Goal: Task Accomplishment & Management: Complete application form

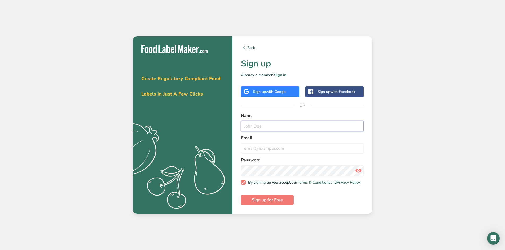
click at [274, 124] on input "text" at bounding box center [302, 126] width 123 height 11
type input "[PERSON_NAME]"
click at [274, 147] on input "email" at bounding box center [302, 148] width 123 height 11
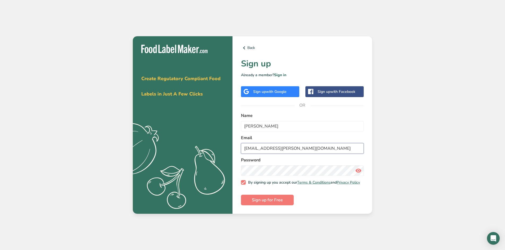
type input "[EMAIL_ADDRESS][PERSON_NAME][DOMAIN_NAME]"
click at [284, 199] on button "Sign up for Free" at bounding box center [267, 200] width 53 height 11
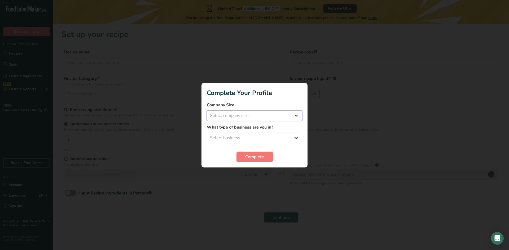
click at [260, 118] on select "Select company size Fewer than 10 Employees 10 to 50 Employees 51 to 500 Employ…" at bounding box center [254, 116] width 95 height 11
click at [207, 111] on select "Select company size Fewer than 10 Employees 10 to 50 Employees 51 to 500 Employ…" at bounding box center [254, 116] width 95 height 11
click at [238, 116] on select "Fewer than 10 Employees 10 to 50 Employees 51 to 500 Employees Over 500 Employe…" at bounding box center [254, 116] width 95 height 11
select select "1"
click at [207, 111] on select "Fewer than 10 Employees 10 to 50 Employees 51 to 500 Employees Over 500 Employe…" at bounding box center [254, 116] width 95 height 11
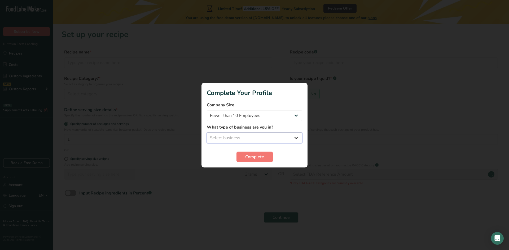
click at [243, 140] on select "Select business Packaged Food Manufacturer Restaurant & Cafe Bakery Meal Plans …" at bounding box center [254, 138] width 95 height 11
select select "5"
click at [207, 133] on select "Select business Packaged Food Manufacturer Restaurant & Cafe Bakery Meal Plans …" at bounding box center [254, 138] width 95 height 11
click at [249, 156] on span "Complete" at bounding box center [254, 157] width 19 height 6
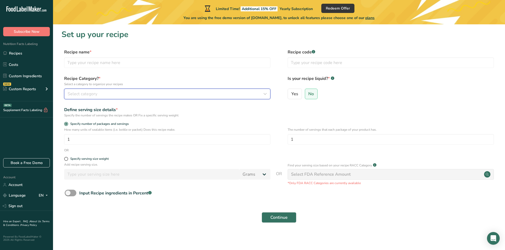
click at [109, 92] on div "Select category" at bounding box center [166, 94] width 196 height 6
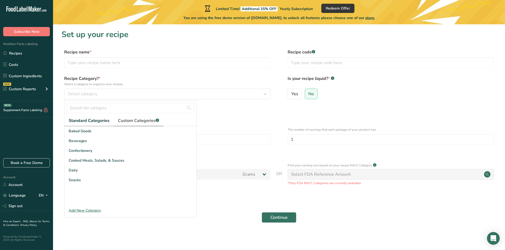
click at [139, 120] on span "Custom Categories .a-a{fill:#347362;}.b-a{fill:#fff;}" at bounding box center [138, 121] width 41 height 6
click at [95, 210] on div "Add New Category" at bounding box center [130, 211] width 132 height 6
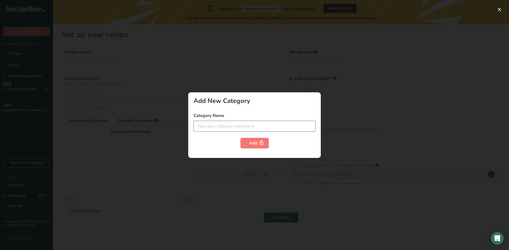
click at [248, 125] on input "text" at bounding box center [255, 126] width 122 height 11
type input "E"
type input "P"
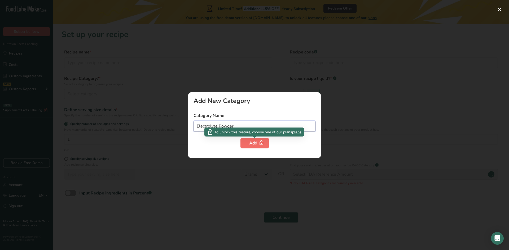
type input "Electrolyte Powder"
click at [262, 144] on icon "button" at bounding box center [261, 143] width 5 height 8
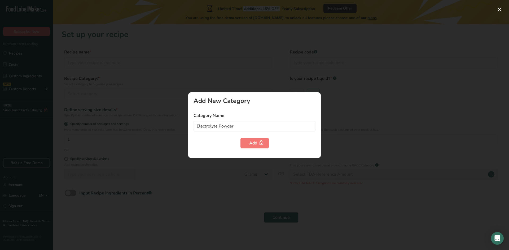
click at [155, 122] on div at bounding box center [254, 125] width 509 height 250
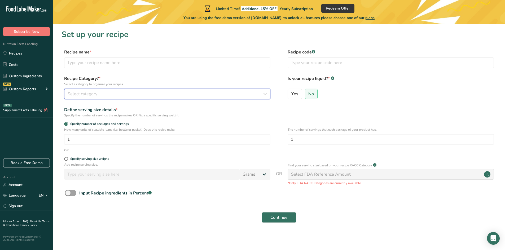
click at [110, 95] on div "Select category" at bounding box center [166, 94] width 196 height 6
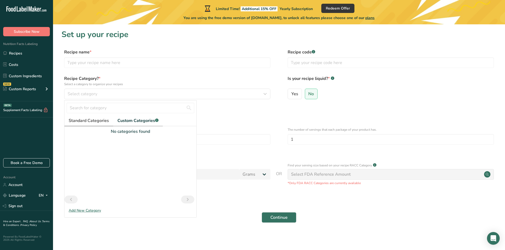
click at [85, 121] on span "Standard Categories" at bounding box center [89, 121] width 40 height 6
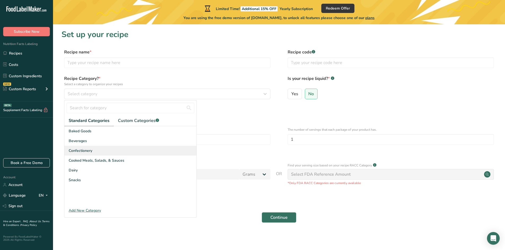
click at [86, 150] on span "Confectionery" at bounding box center [81, 151] width 24 height 6
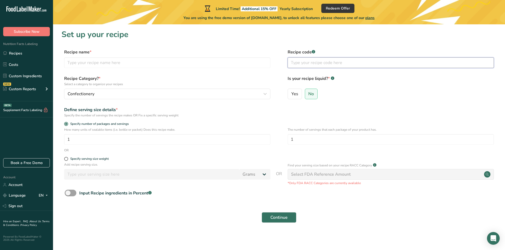
click at [322, 61] on input "text" at bounding box center [391, 63] width 206 height 11
click at [307, 142] on input "1" at bounding box center [391, 139] width 206 height 11
type input "30"
click at [318, 180] on div "Select FDA Reference Amount" at bounding box center [391, 174] width 206 height 11
click at [67, 195] on span at bounding box center [71, 193] width 12 height 7
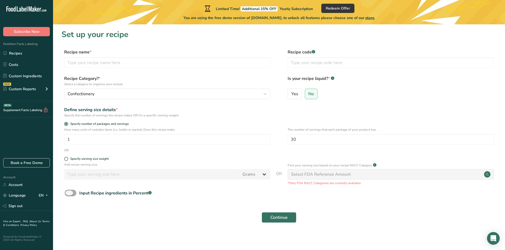
click at [67, 195] on input "Input Recipe ingredients in Percent .a-a{fill:#347362;}.b-a{fill:#fff;}" at bounding box center [66, 193] width 3 height 3
checkbox input "true"
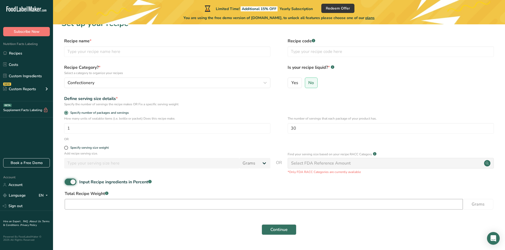
scroll to position [25, 0]
